Goal: Information Seeking & Learning: Learn about a topic

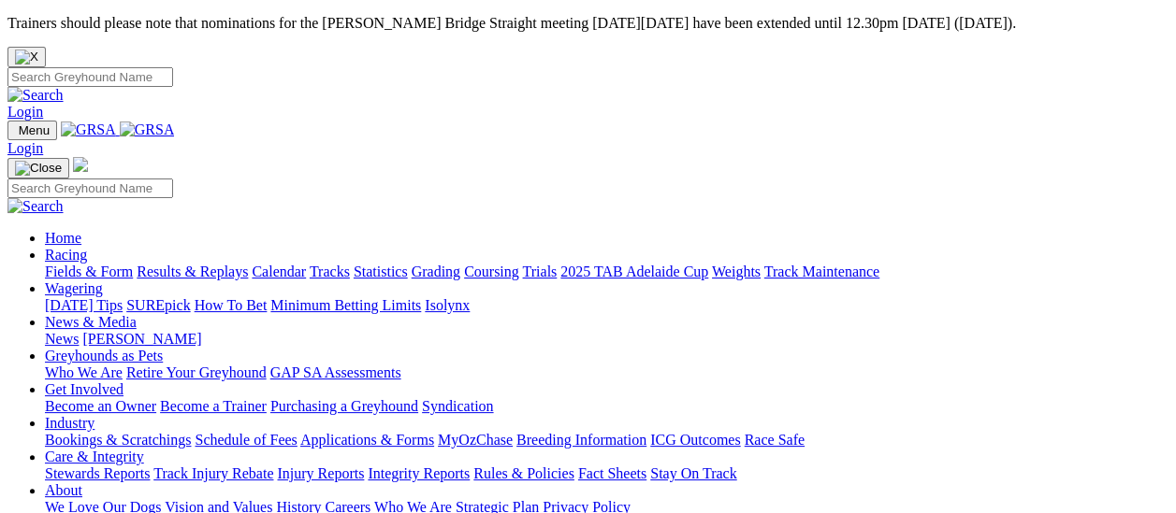
click at [87, 247] on link "Racing" at bounding box center [66, 255] width 42 height 16
click at [210, 264] on link "Results & Replays" at bounding box center [192, 272] width 111 height 16
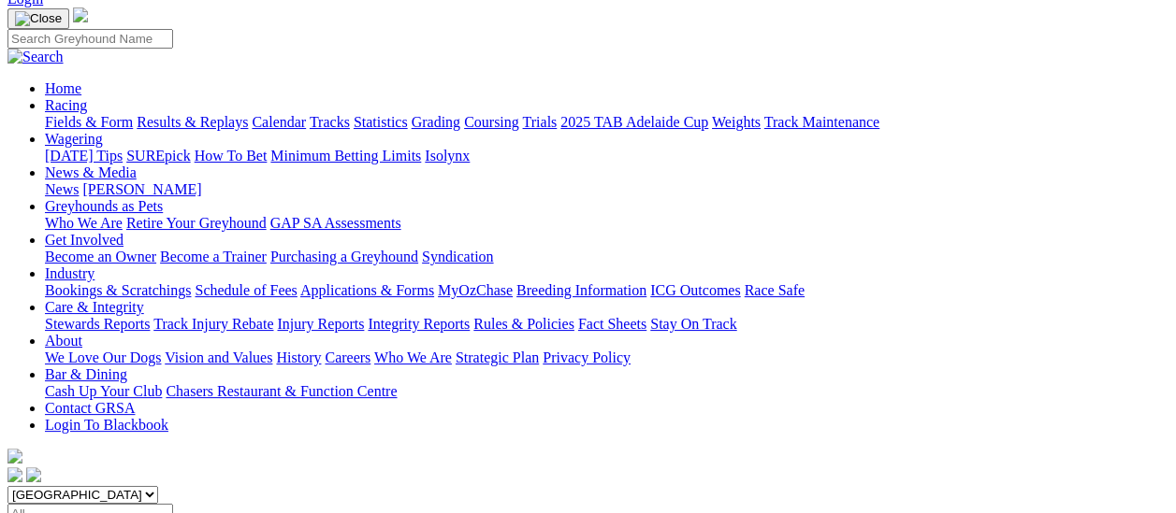
scroll to position [187, 0]
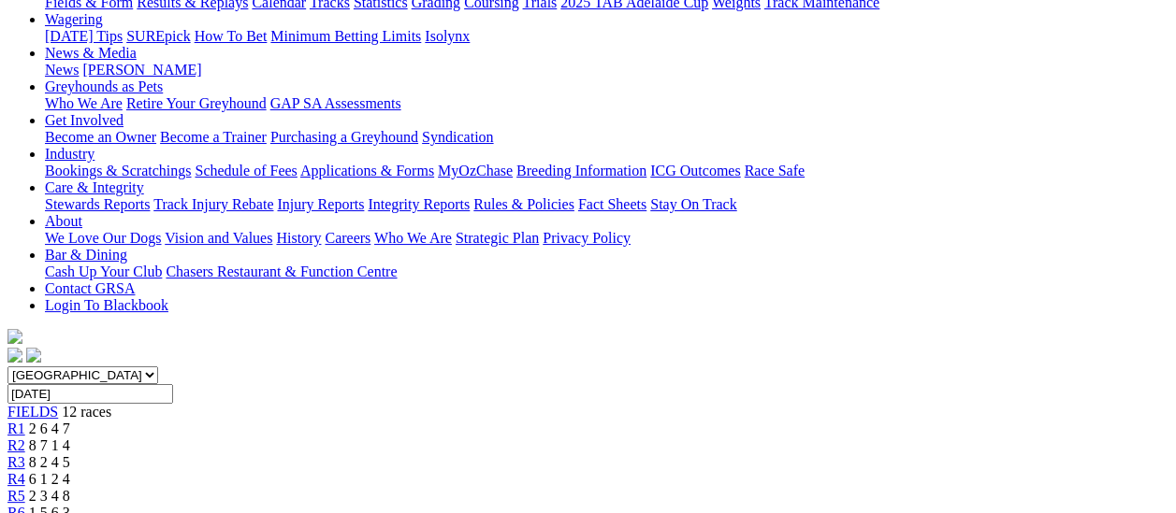
scroll to position [281, 0]
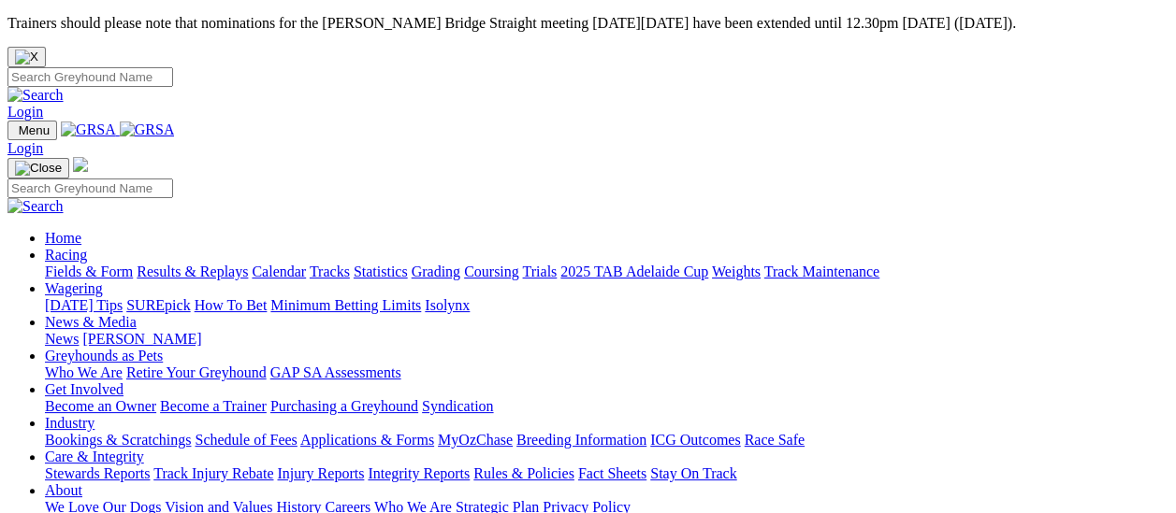
click at [106, 264] on link "Fields & Form" at bounding box center [89, 272] width 88 height 16
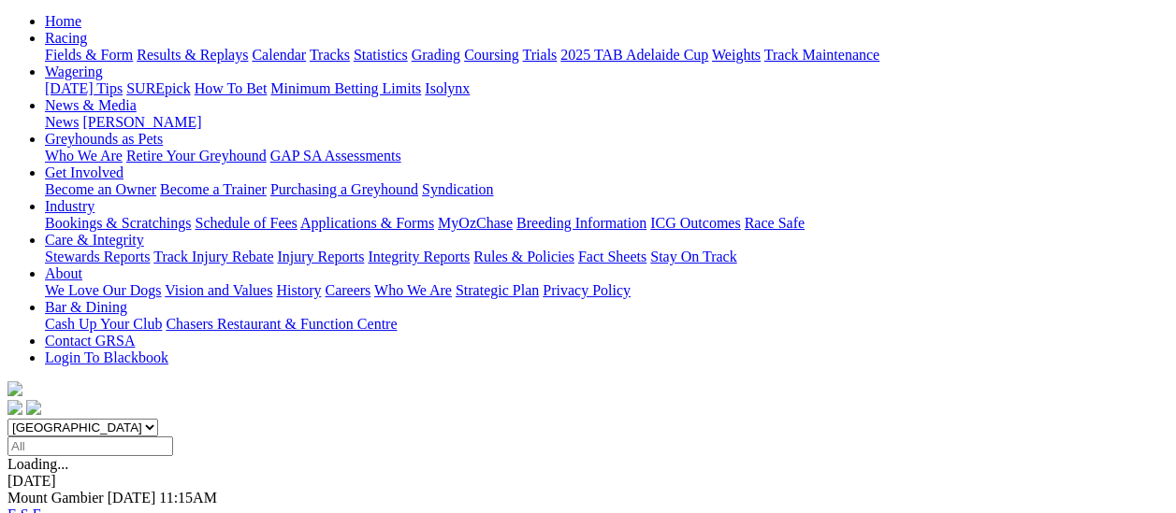
scroll to position [187, 0]
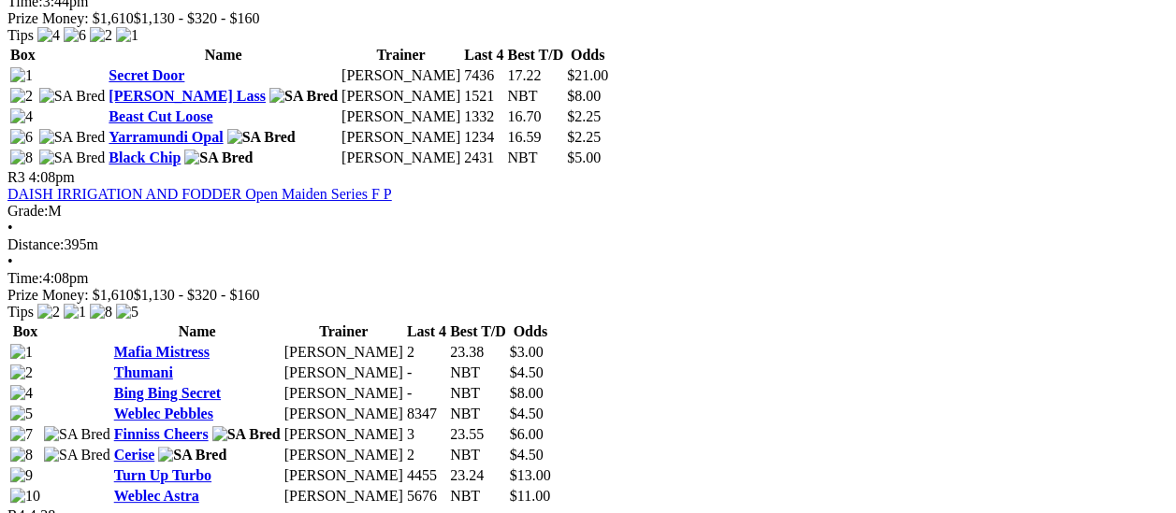
scroll to position [1403, 0]
